Goal: Task Accomplishment & Management: Use online tool/utility

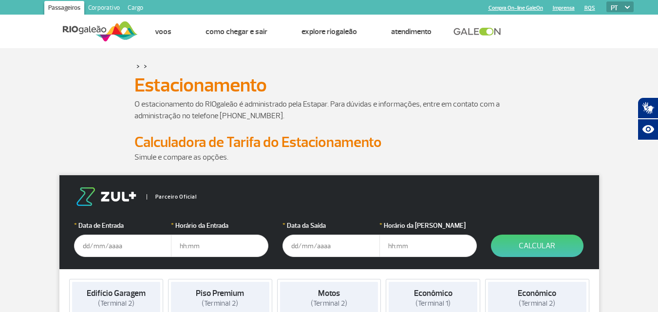
click at [115, 247] on input "text" at bounding box center [122, 246] width 97 height 22
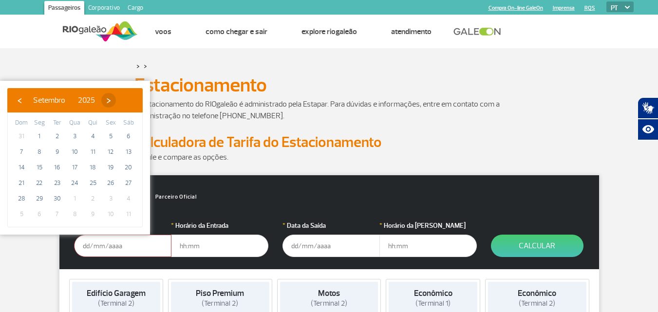
click at [116, 101] on span "›" at bounding box center [108, 100] width 15 height 15
click at [112, 184] on span "24" at bounding box center [111, 183] width 16 height 16
type input "[DATE]"
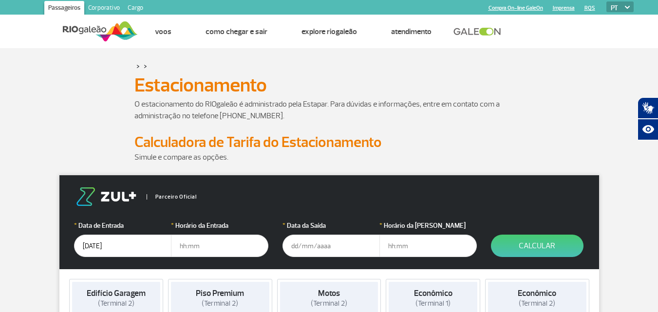
click at [216, 248] on input "text" at bounding box center [219, 246] width 97 height 22
click at [187, 247] on input "text" at bounding box center [219, 246] width 97 height 22
type input "03:00"
click at [310, 248] on input "text" at bounding box center [331, 246] width 97 height 22
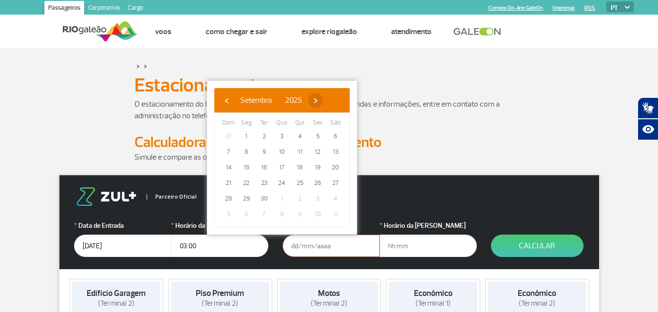
click at [323, 103] on span "›" at bounding box center [315, 100] width 15 height 15
click at [283, 197] on span "29" at bounding box center [282, 199] width 16 height 16
type input "[DATE]"
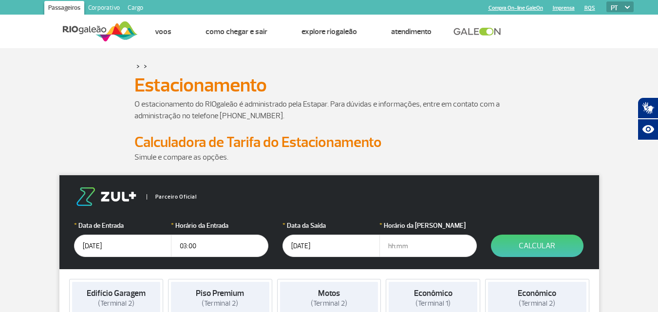
click at [432, 248] on input "text" at bounding box center [428, 246] width 97 height 22
type input "23:30"
click at [560, 247] on button "Calcular" at bounding box center [537, 246] width 93 height 22
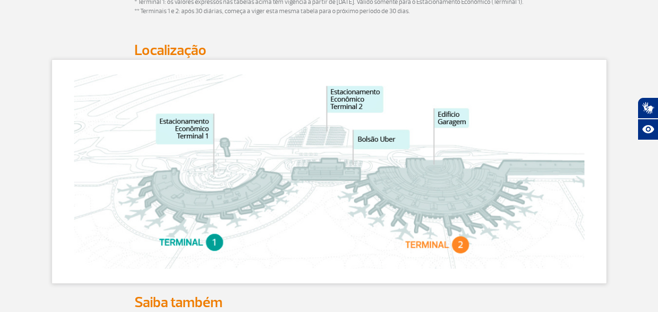
scroll to position [476, 0]
